Goal: Find specific page/section: Find specific page/section

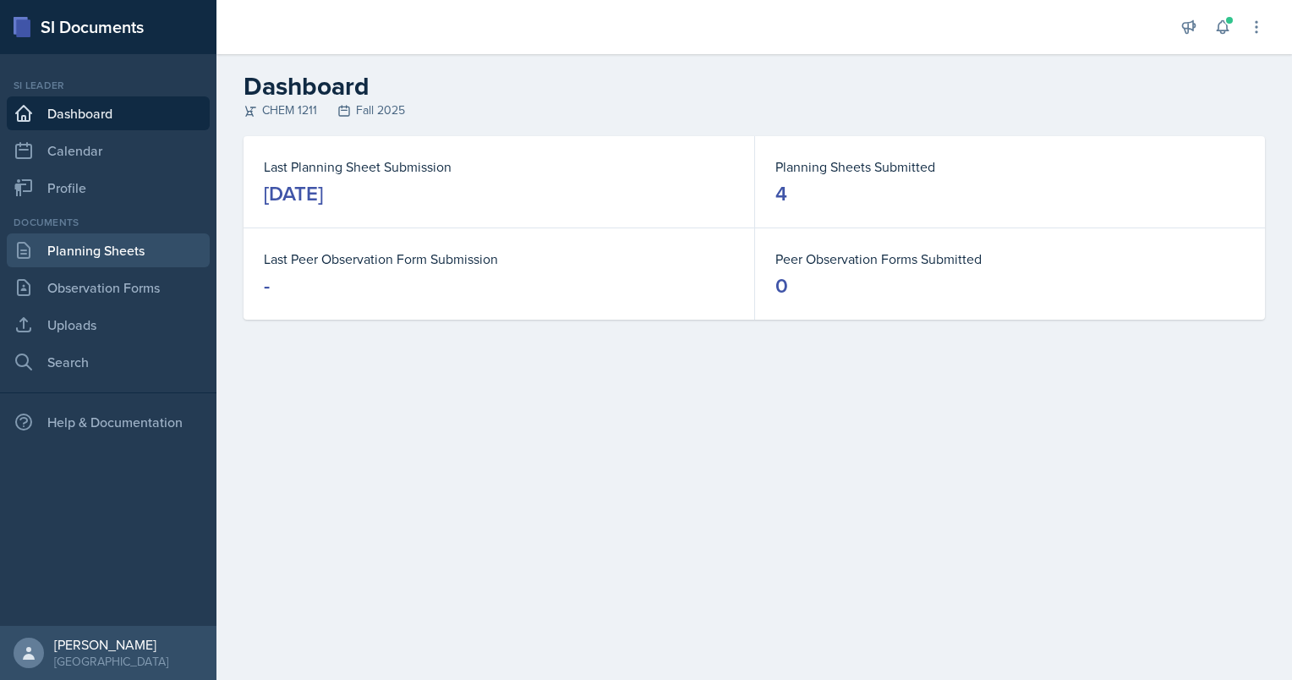
click at [105, 249] on link "Planning Sheets" at bounding box center [108, 250] width 203 height 34
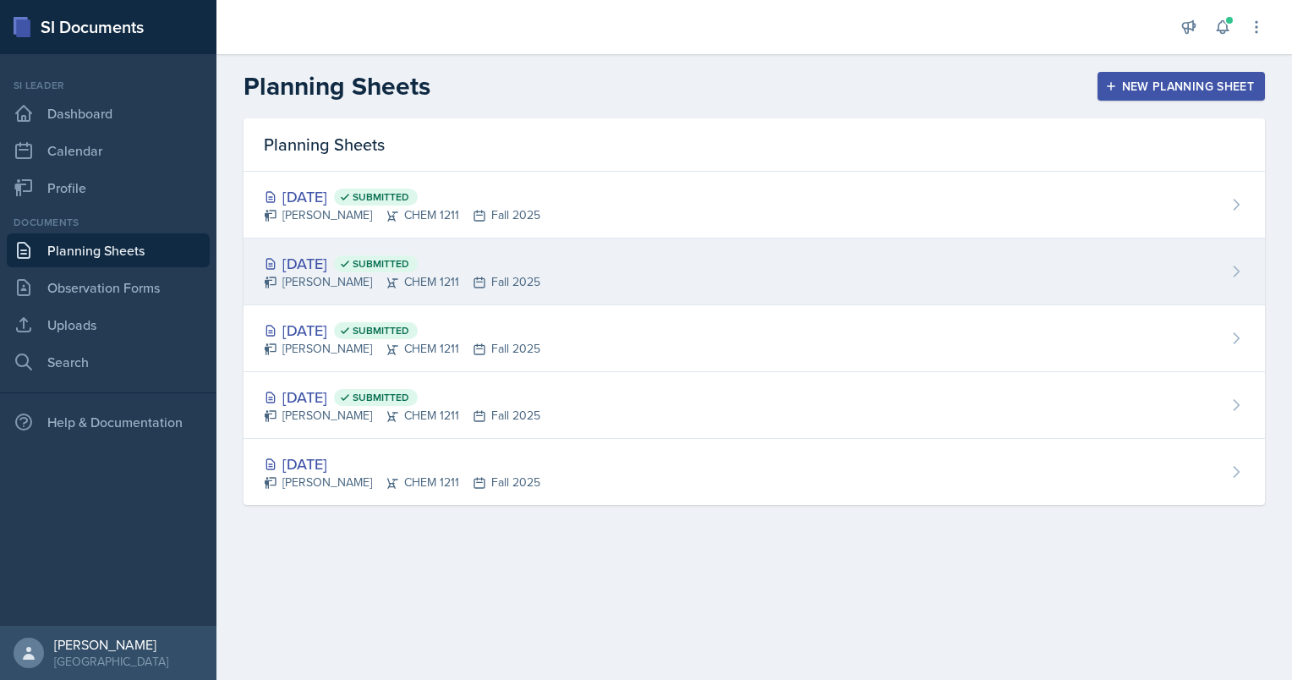
click at [532, 258] on div "[DATE] Submitted [PERSON_NAME] CHEM 1211 Fall 2025" at bounding box center [755, 272] width 1022 height 67
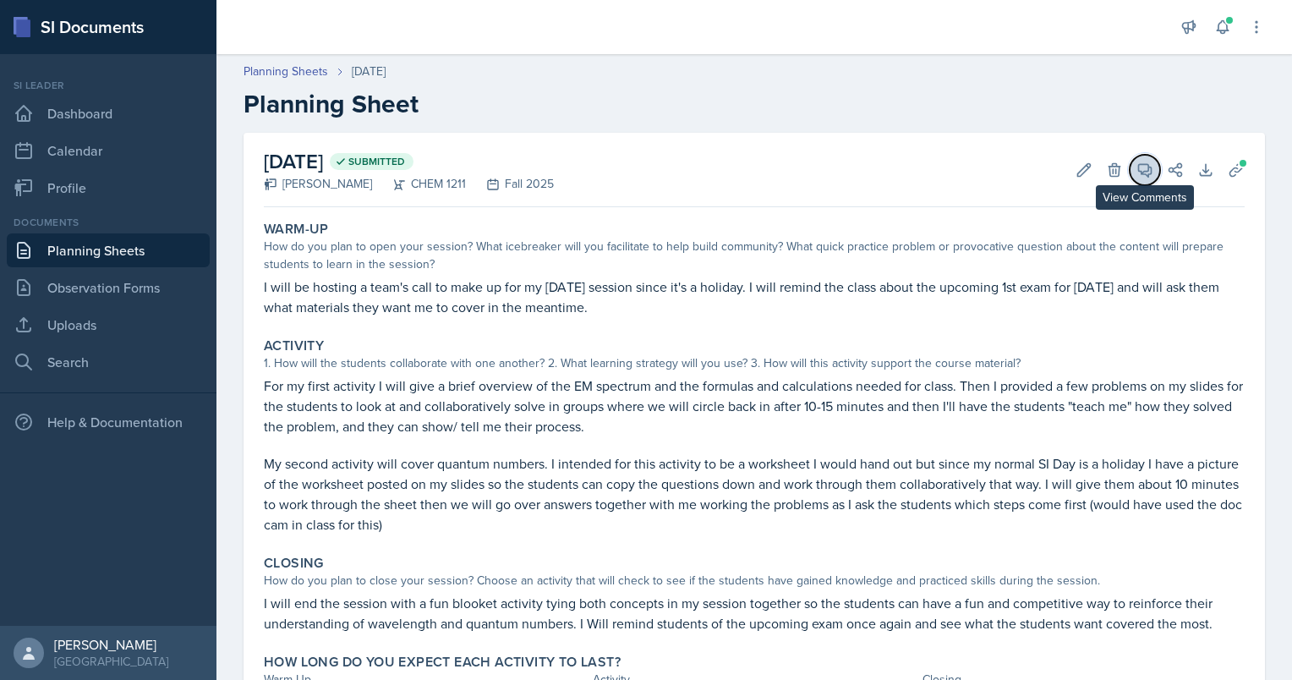
click at [1137, 177] on icon at bounding box center [1145, 170] width 17 height 17
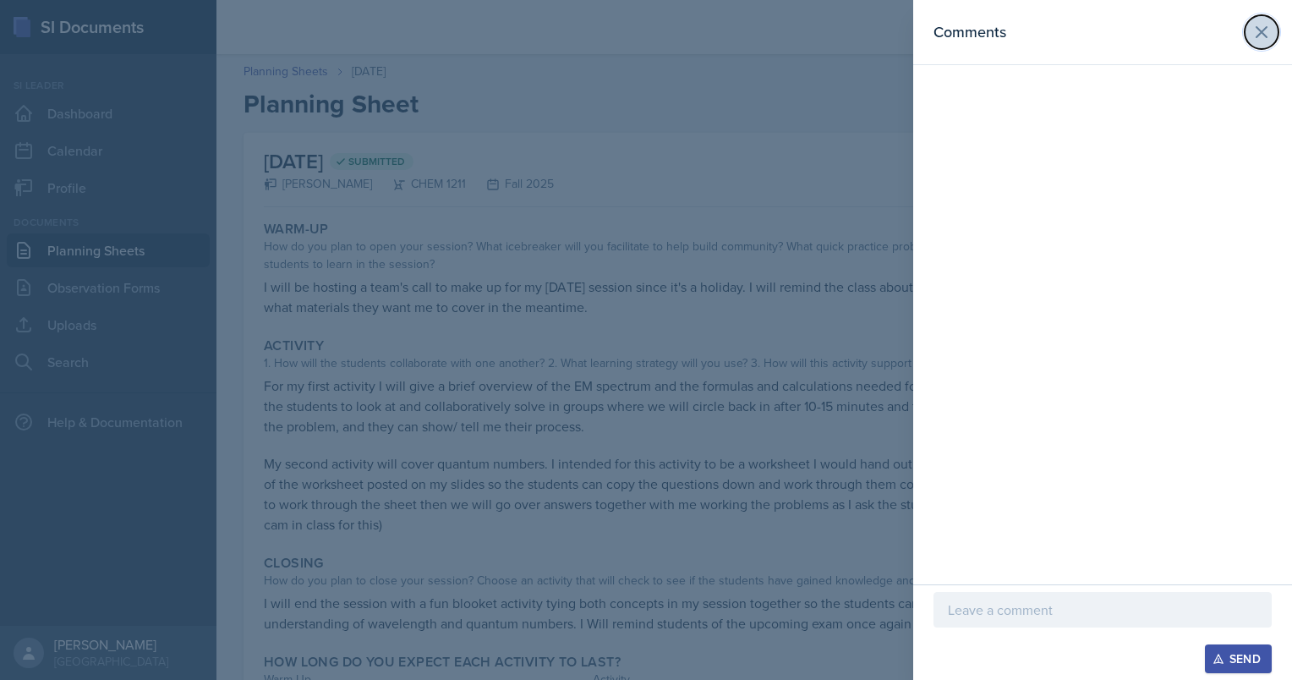
click at [1255, 34] on icon at bounding box center [1262, 32] width 20 height 20
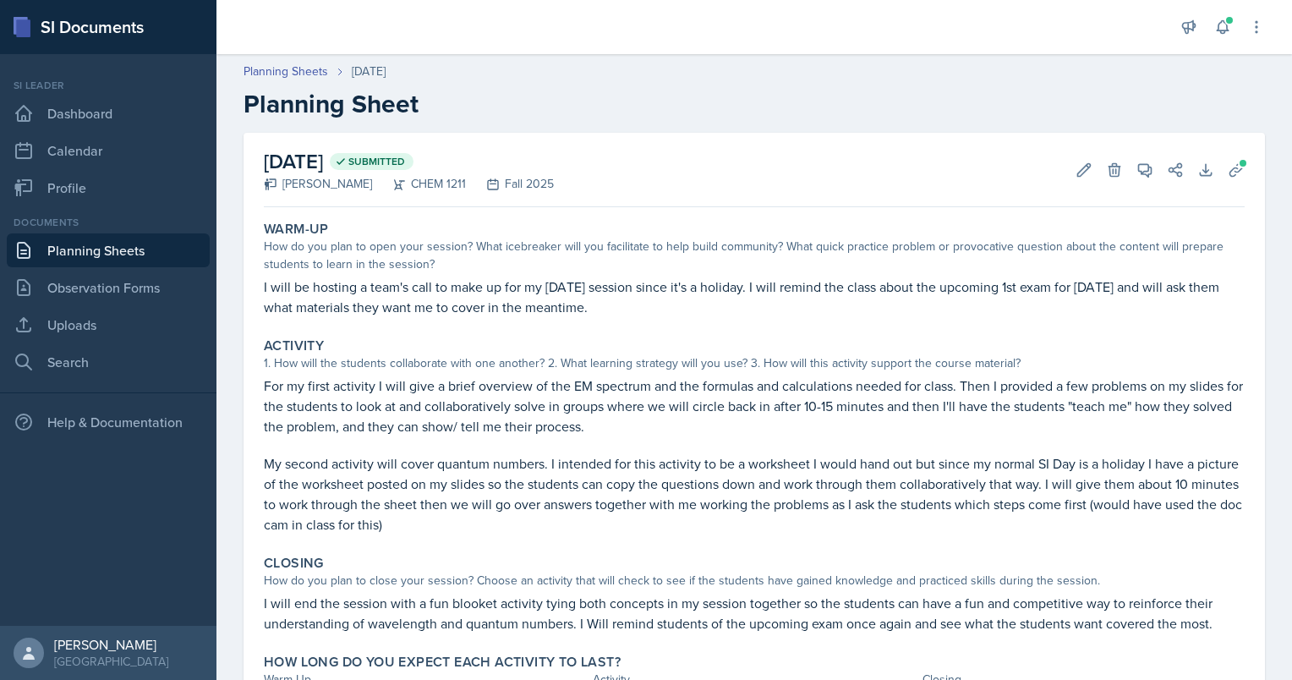
click at [66, 255] on link "Planning Sheets" at bounding box center [108, 250] width 203 height 34
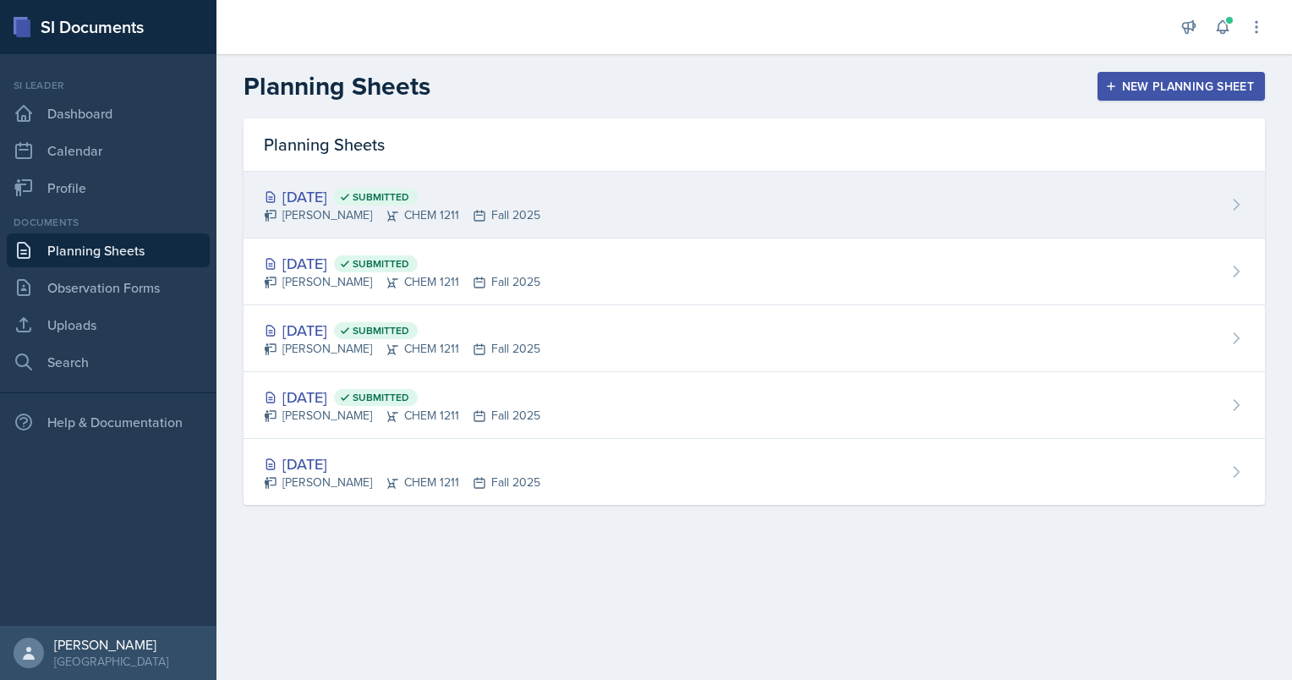
click at [520, 213] on div "[PERSON_NAME] CHEM 1211 Fall 2025" at bounding box center [402, 215] width 277 height 18
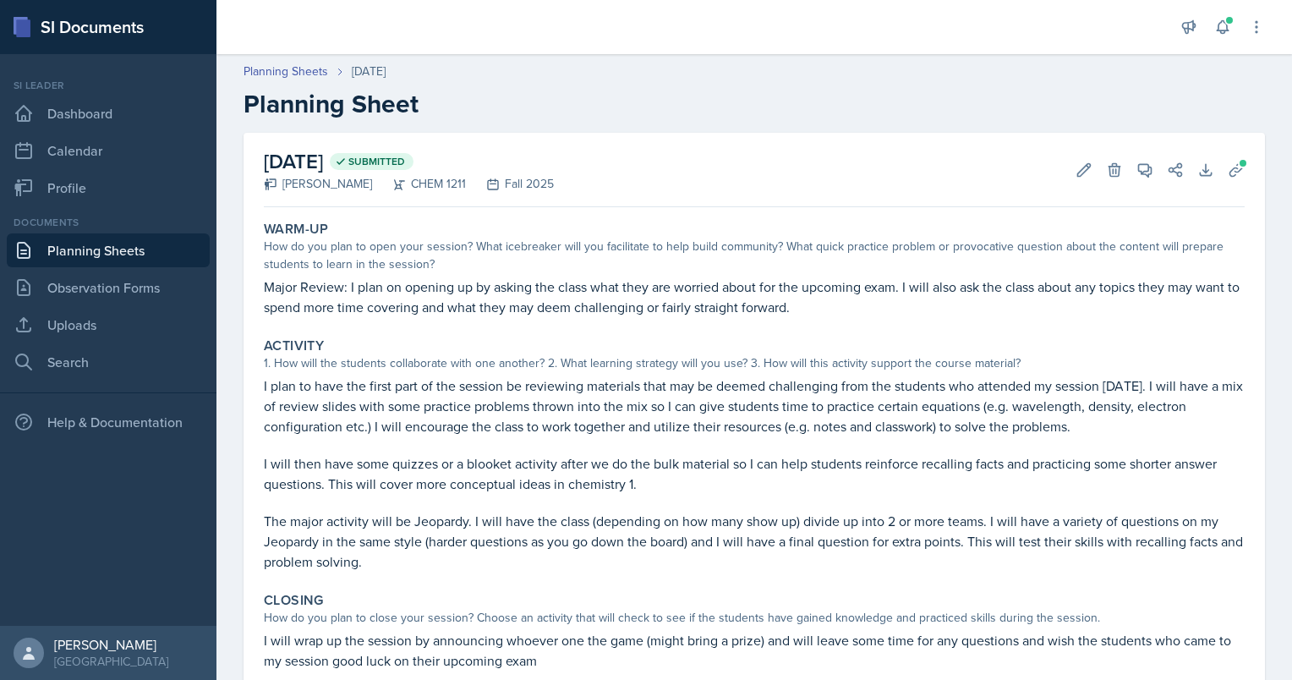
click at [1148, 176] on div "View Comments Comments Send Share" at bounding box center [1153, 170] width 61 height 17
click at [1139, 173] on icon at bounding box center [1145, 170] width 13 height 13
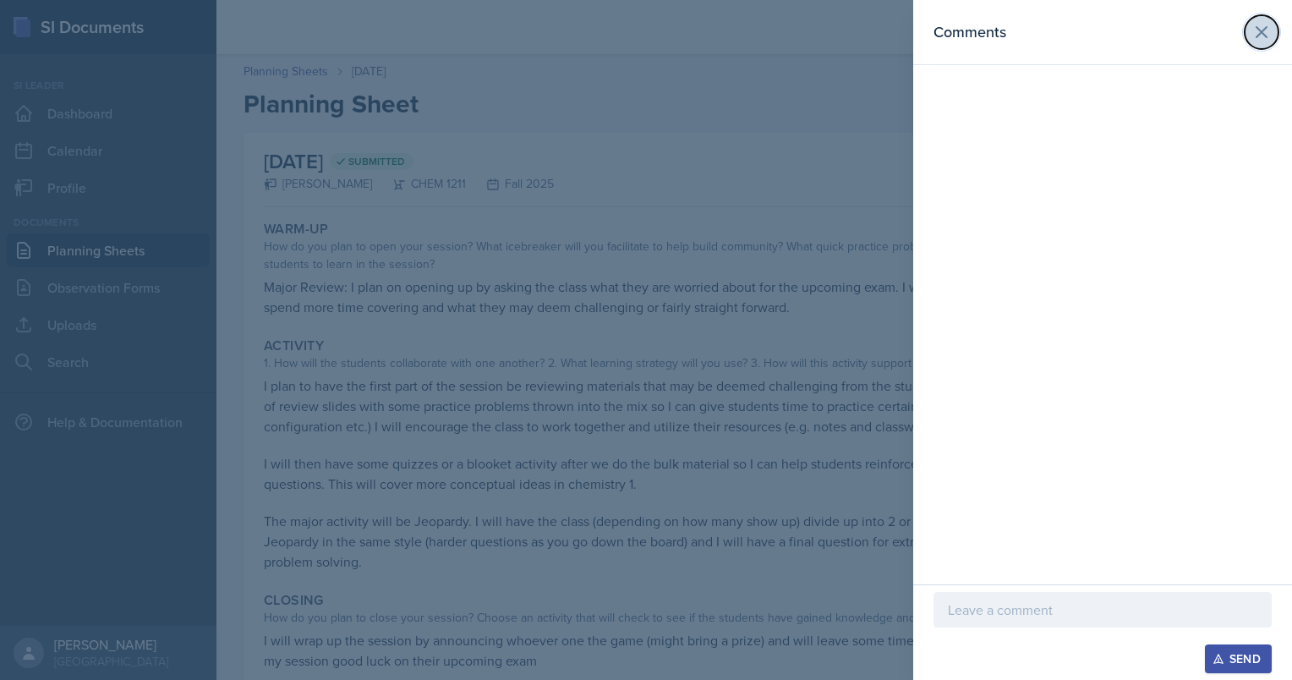
click at [1276, 39] on button at bounding box center [1262, 32] width 34 height 34
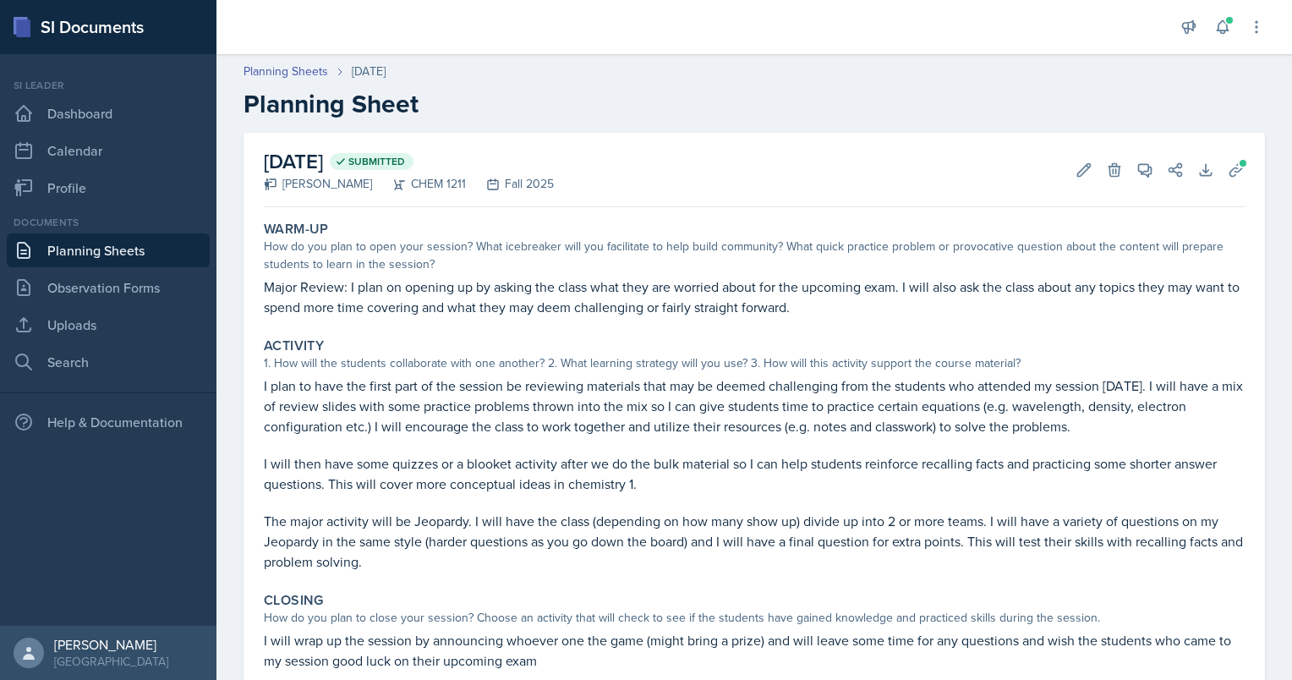
click at [81, 261] on link "Planning Sheets" at bounding box center [108, 250] width 203 height 34
